Goal: Check status: Check status

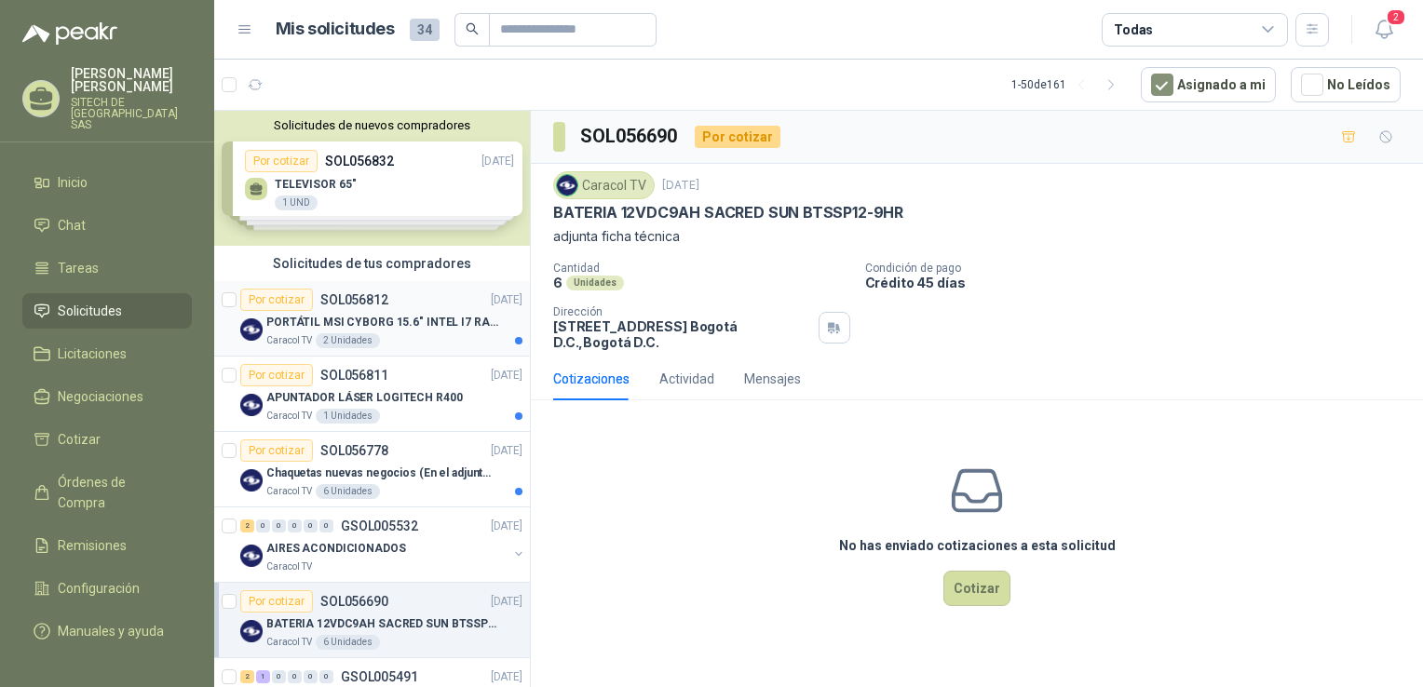
click at [341, 300] on p "SOL056812" at bounding box center [354, 299] width 68 height 13
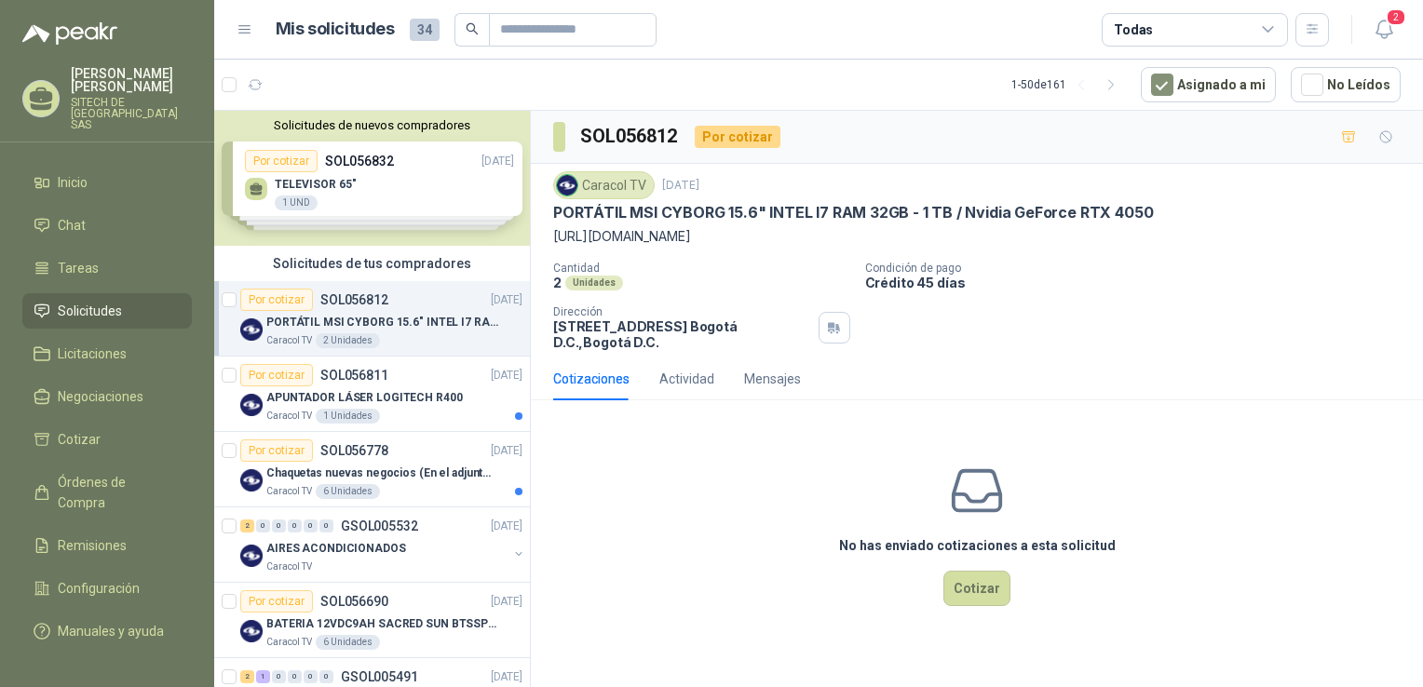
click at [723, 209] on p "PORTÁTIL MSI CYBORG 15.6" INTEL I7 RAM 32GB - 1 TB / Nvidia GeForce RTX 4050" at bounding box center [853, 213] width 600 height 20
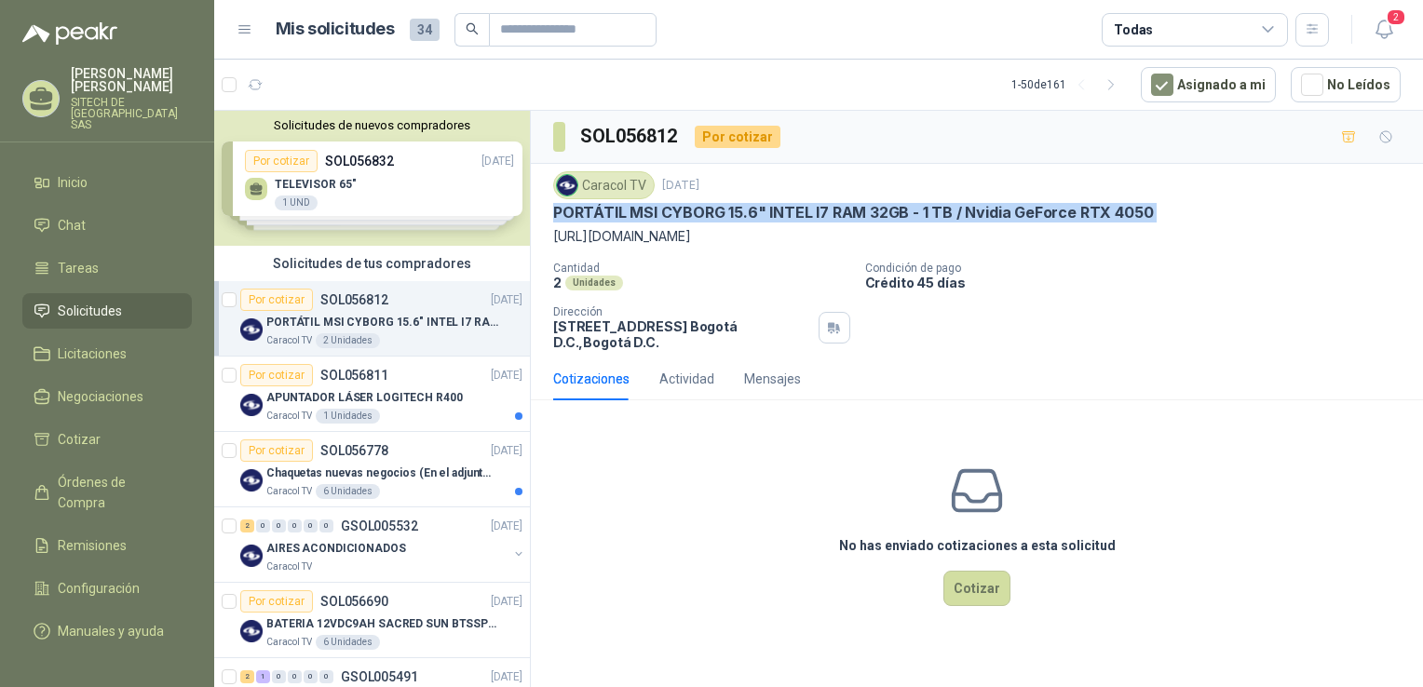
click at [723, 209] on p "PORTÁTIL MSI CYBORG 15.6" INTEL I7 RAM 32GB - 1 TB / Nvidia GeForce RTX 4050" at bounding box center [853, 213] width 600 height 20
copy p "PORTÁTIL MSI CYBORG 15.6" INTEL I7 RAM 32GB - 1 TB / Nvidia GeForce RTX 4050"
